Goal: Transaction & Acquisition: Purchase product/service

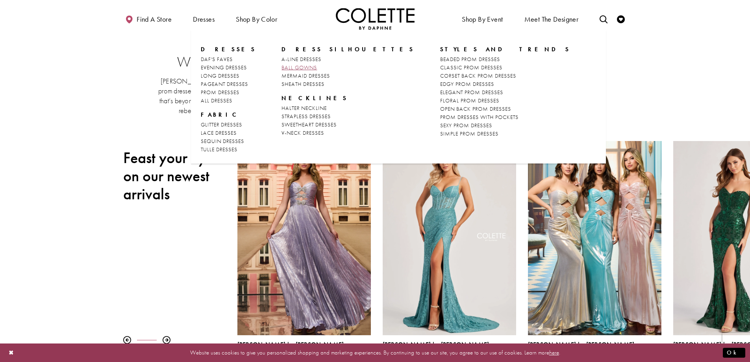
click at [285, 69] on span "BALL GOWNS" at bounding box center [299, 67] width 35 height 7
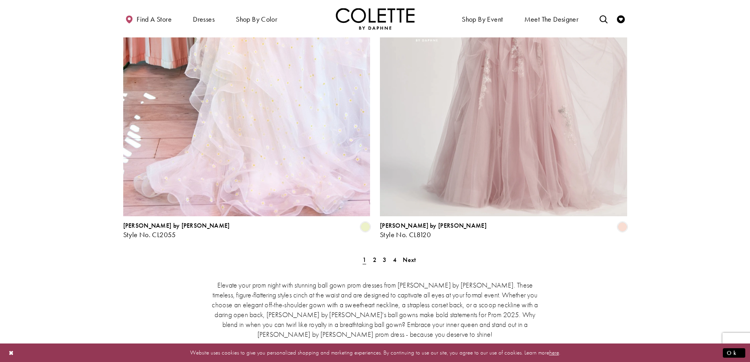
scroll to position [1458, 0]
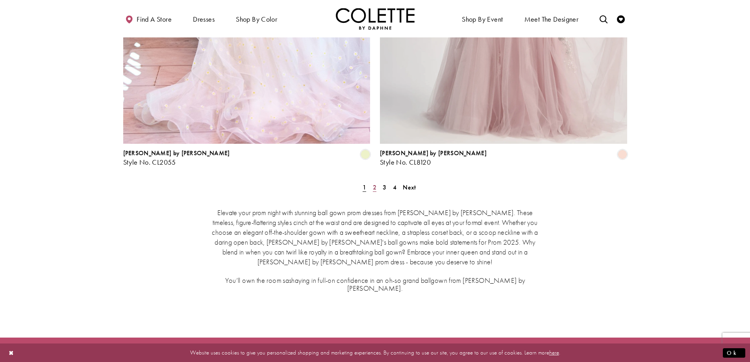
click at [376, 183] on span "2" at bounding box center [375, 187] width 4 height 8
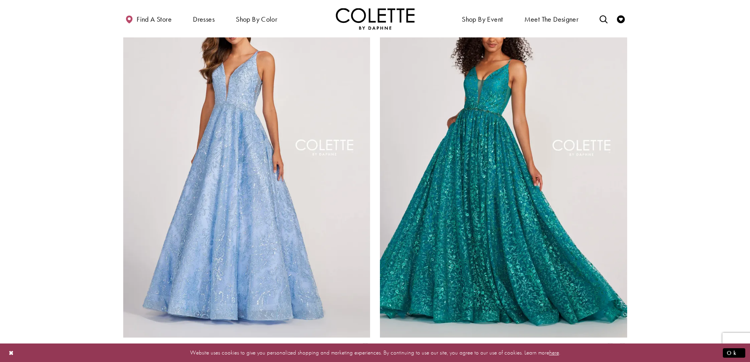
scroll to position [1421, 0]
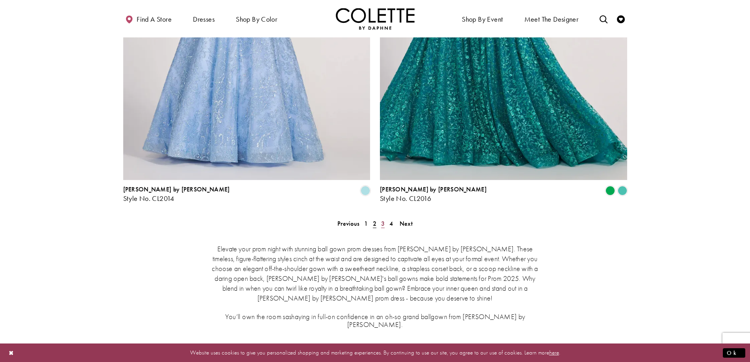
click at [386, 218] on link "3" at bounding box center [383, 223] width 8 height 11
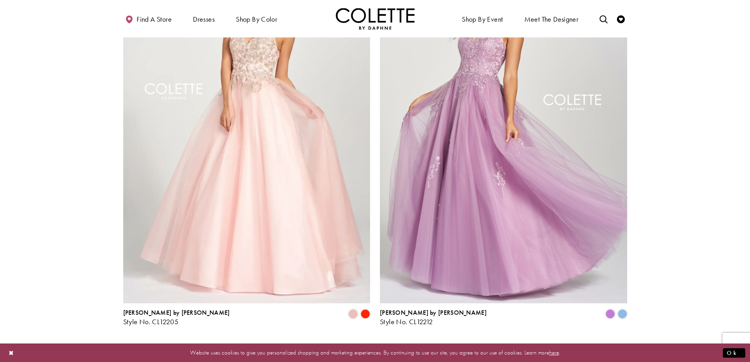
scroll to position [1303, 0]
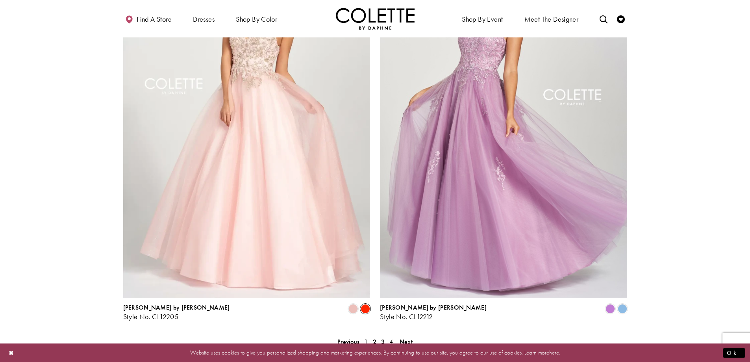
click at [369, 304] on span "Product List" at bounding box center [365, 308] width 9 height 9
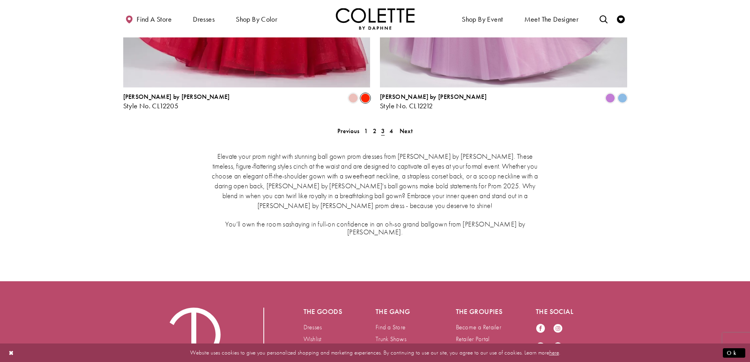
scroll to position [1500, 0]
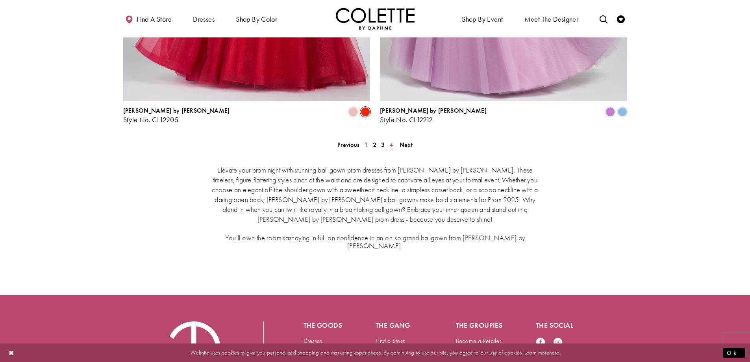
click at [391, 141] on span "4" at bounding box center [392, 145] width 4 height 8
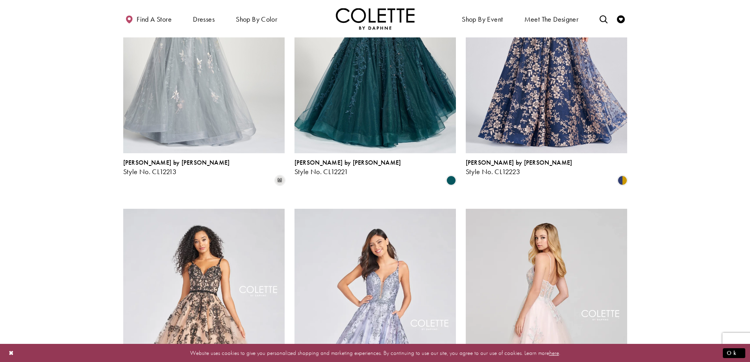
scroll to position [161, 0]
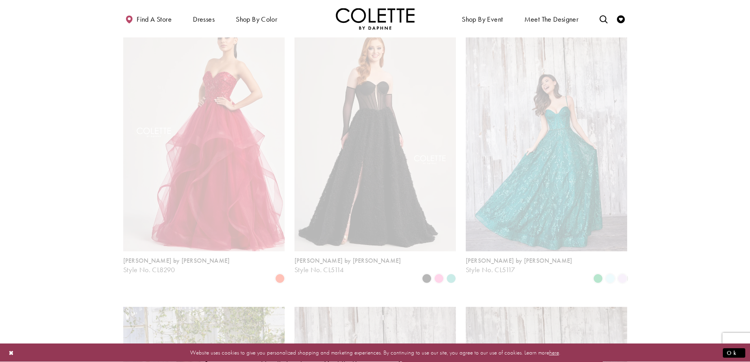
scroll to position [43, 0]
